Goal: Information Seeking & Learning: Learn about a topic

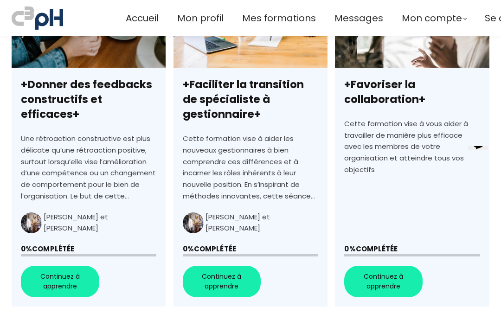
scroll to position [716, 0]
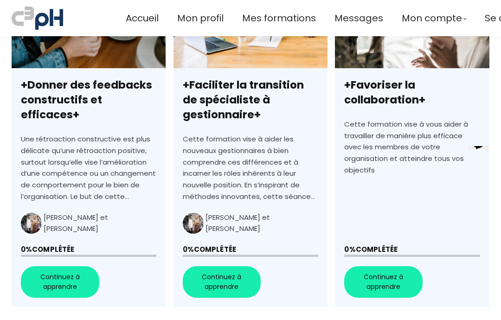
click at [288, 15] on span "Mes formations" at bounding box center [279, 18] width 74 height 15
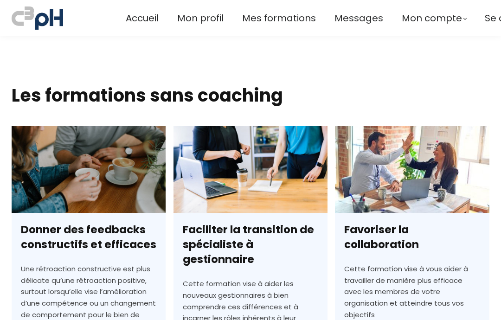
scroll to position [1888, 0]
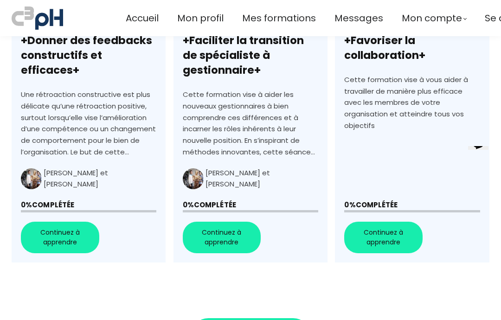
scroll to position [768, 0]
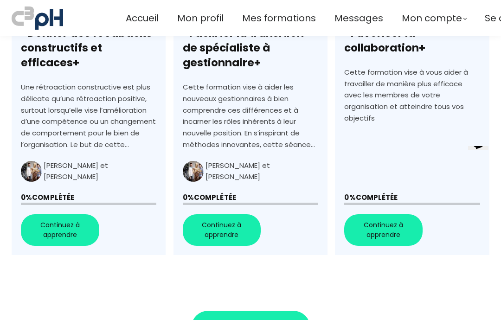
click at [81, 222] on link "+Donner des feedbacks constructifs et efficaces+" at bounding box center [89, 93] width 154 height 326
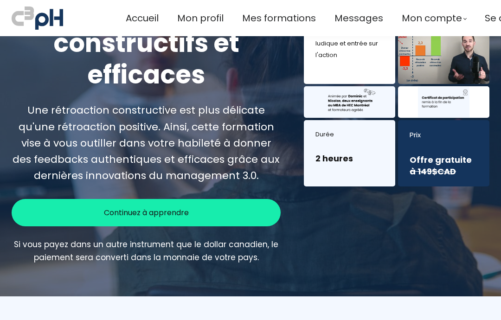
scroll to position [168, 0]
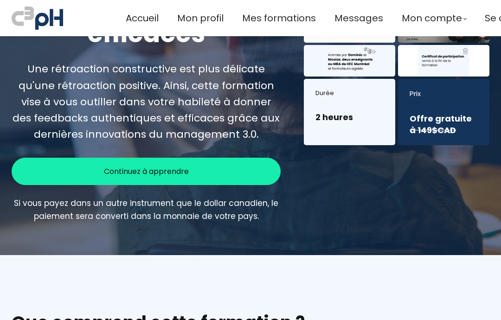
click at [235, 168] on div "Continuez à apprendre" at bounding box center [146, 171] width 269 height 27
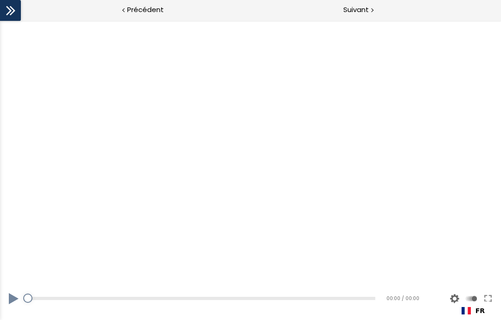
click at [13, 301] on button at bounding box center [14, 299] width 28 height 26
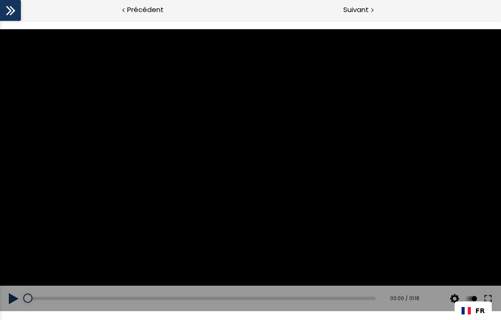
click at [18, 301] on button at bounding box center [14, 299] width 28 height 26
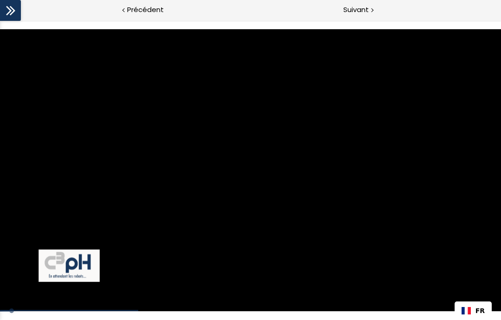
click at [109, 223] on div at bounding box center [250, 170] width 501 height 282
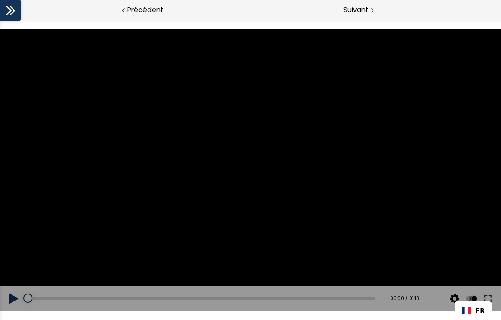
click at [13, 301] on button at bounding box center [14, 299] width 28 height 26
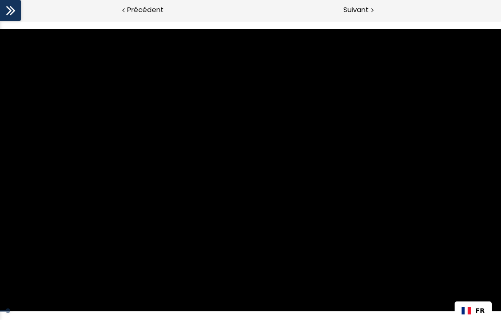
click at [92, 246] on div at bounding box center [250, 170] width 501 height 282
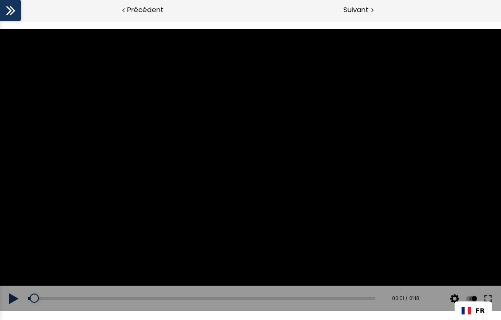
click at [14, 17] on icon at bounding box center [11, 11] width 14 height 14
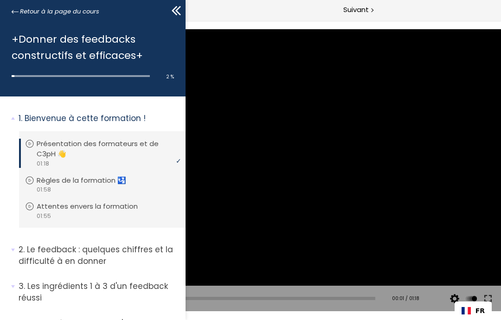
click at [247, 196] on div at bounding box center [250, 170] width 501 height 282
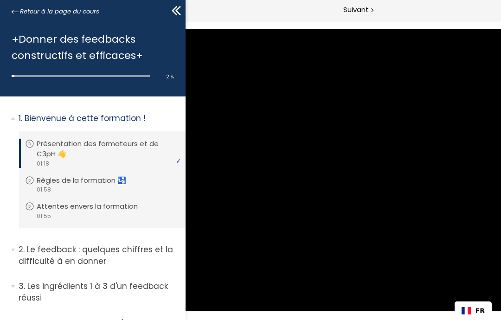
click at [384, 15] on div "Suivant" at bounding box center [375, 10] width 250 height 21
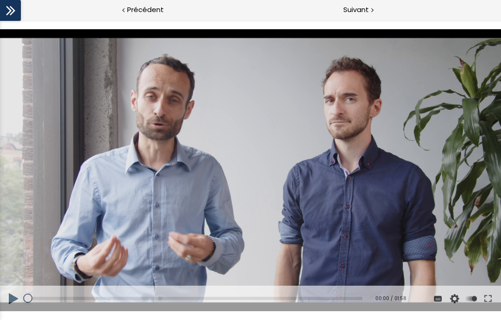
click at [17, 302] on button at bounding box center [14, 299] width 28 height 26
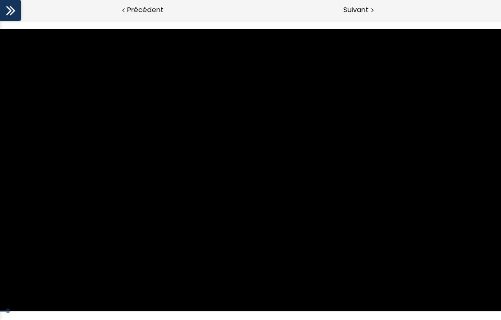
click at [73, 261] on div at bounding box center [250, 170] width 501 height 282
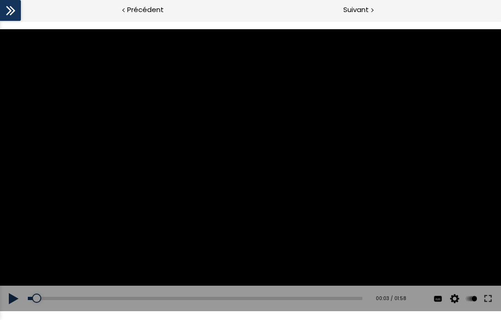
click at [65, 267] on div at bounding box center [250, 170] width 501 height 282
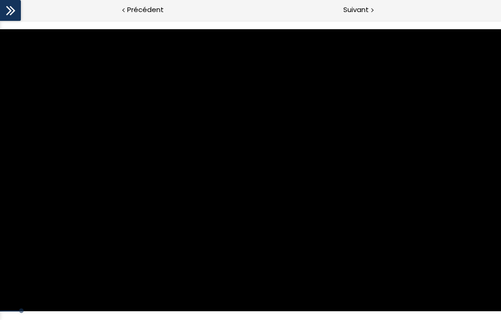
click at [101, 256] on div at bounding box center [250, 170] width 501 height 282
